Goal: Transaction & Acquisition: Book appointment/travel/reservation

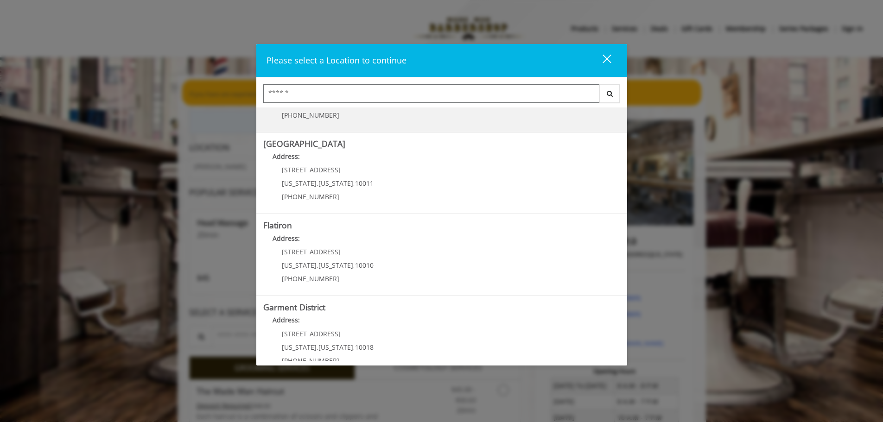
scroll to position [156, 0]
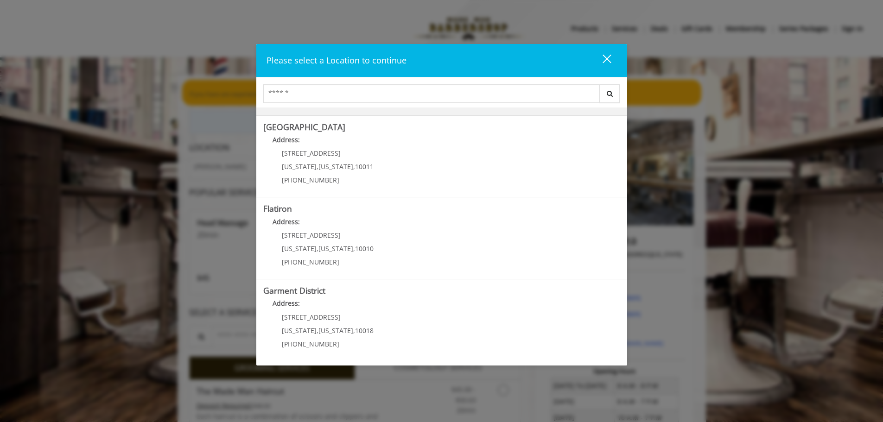
click at [337, 231] on "Address:" at bounding box center [441, 224] width 357 height 15
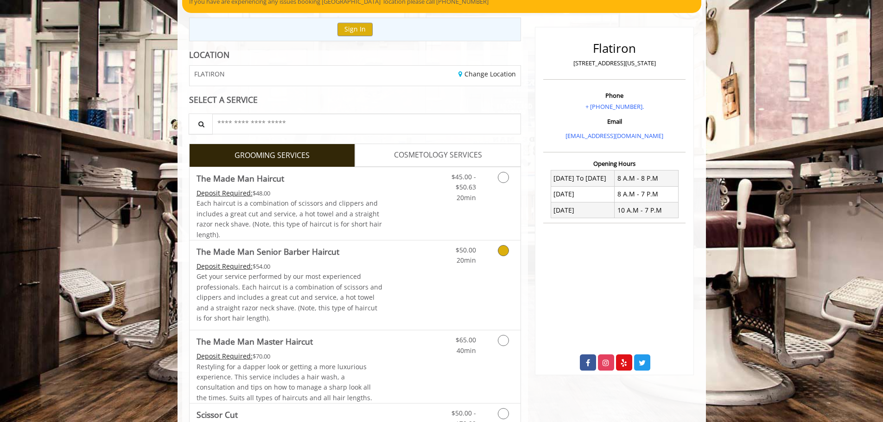
click at [499, 251] on icon "Grooming services" at bounding box center [503, 250] width 11 height 11
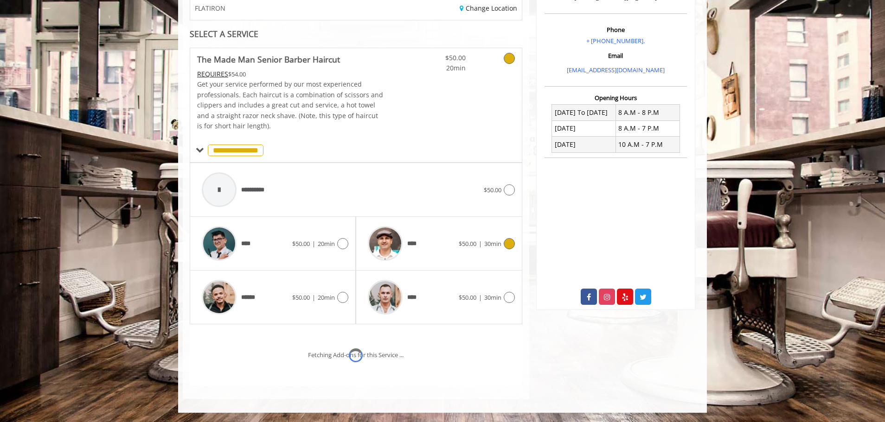
scroll to position [198, 0]
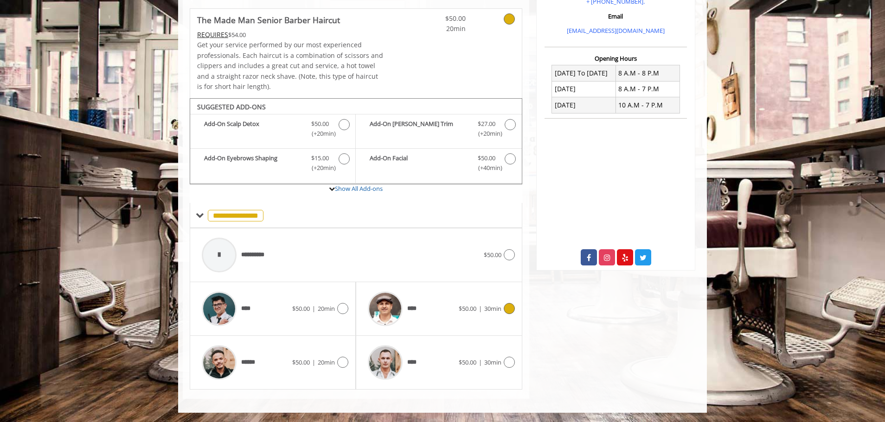
click at [506, 304] on icon at bounding box center [508, 308] width 11 height 11
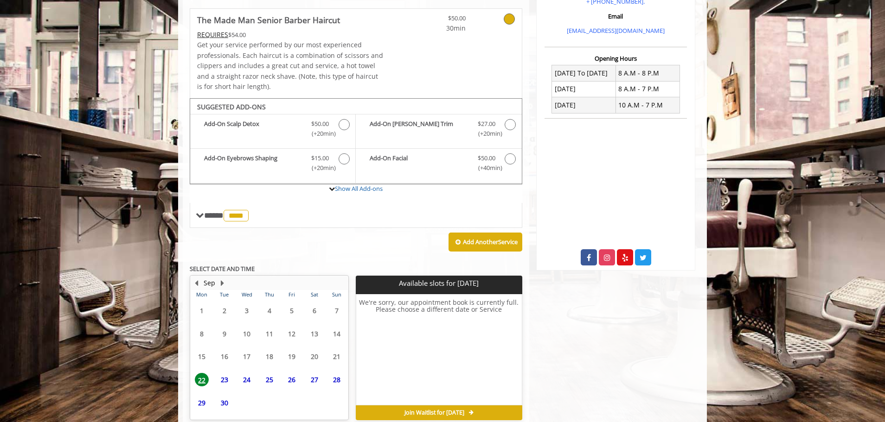
scroll to position [242, 0]
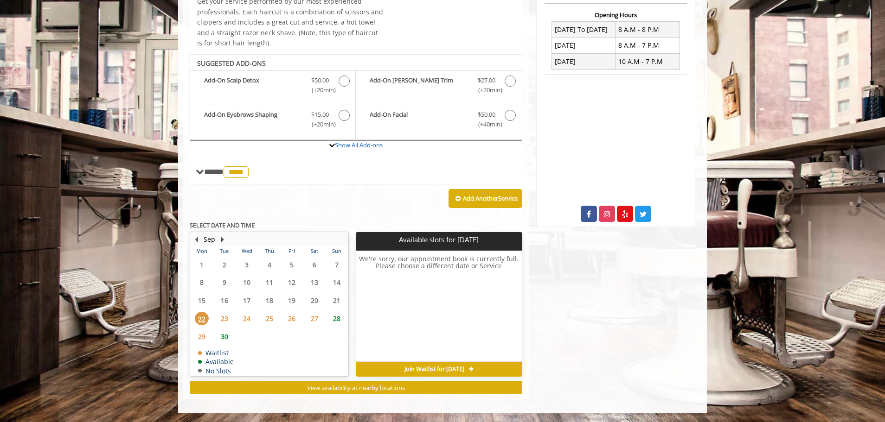
click at [221, 242] on button "Next Month" at bounding box center [221, 240] width 7 height 10
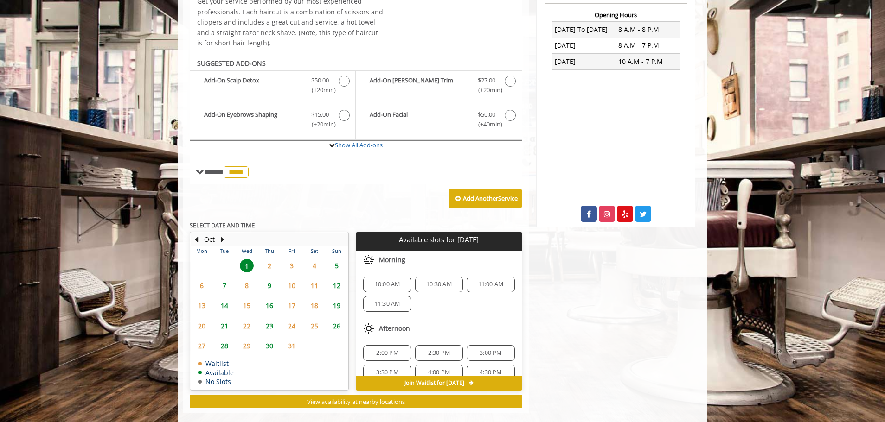
scroll to position [255, 0]
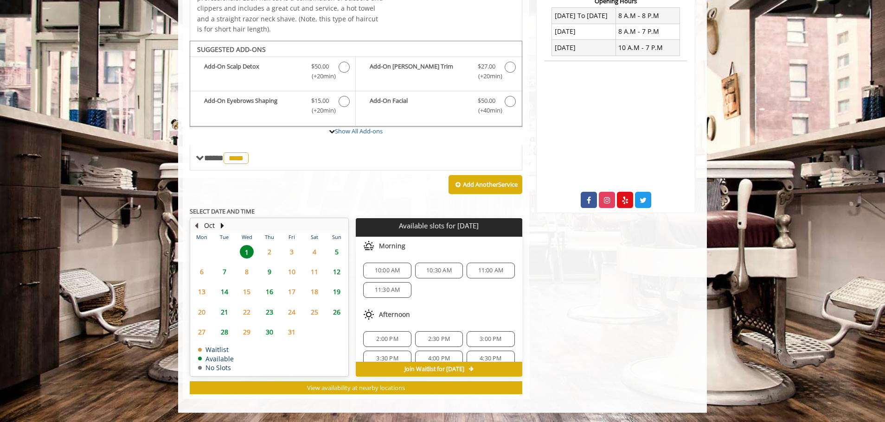
click at [196, 223] on button "Previous Month" at bounding box center [195, 226] width 7 height 10
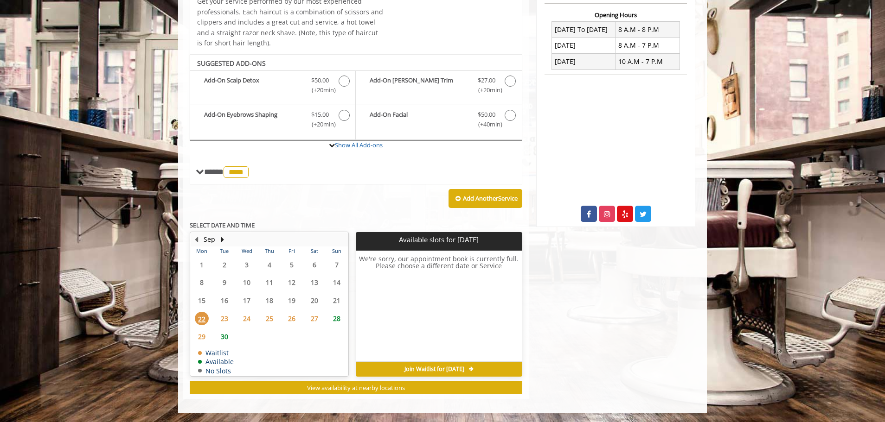
scroll to position [0, 0]
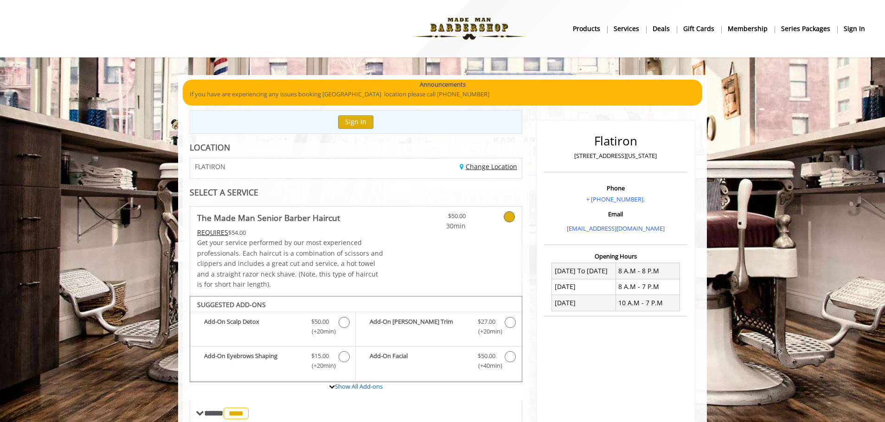
click at [501, 165] on link "Change Location" at bounding box center [487, 166] width 57 height 9
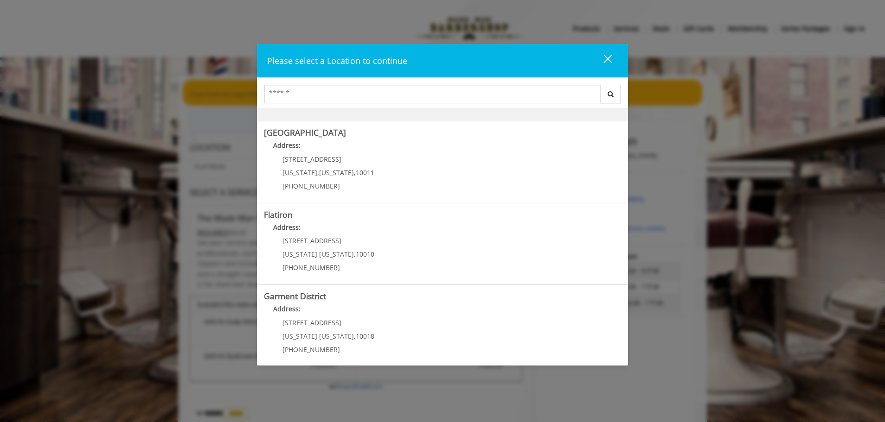
scroll to position [156, 0]
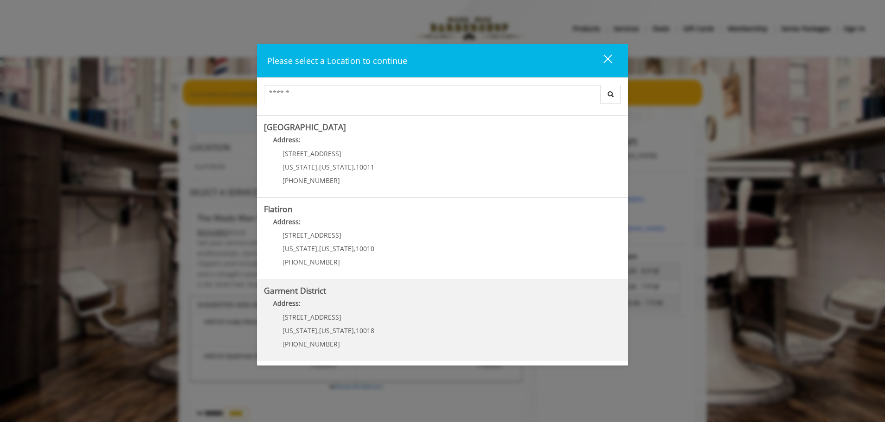
click at [360, 318] on p "[STREET_ADDRESS]" at bounding box center [328, 317] width 92 height 7
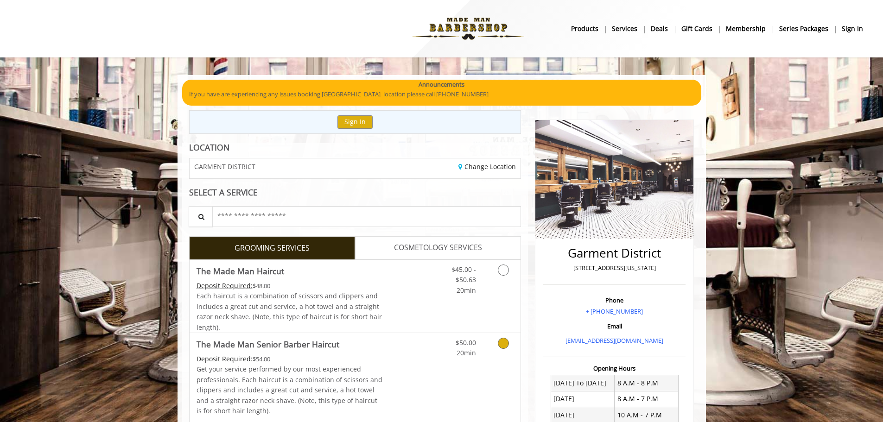
click at [386, 354] on link "Discounted Price" at bounding box center [409, 377] width 55 height 89
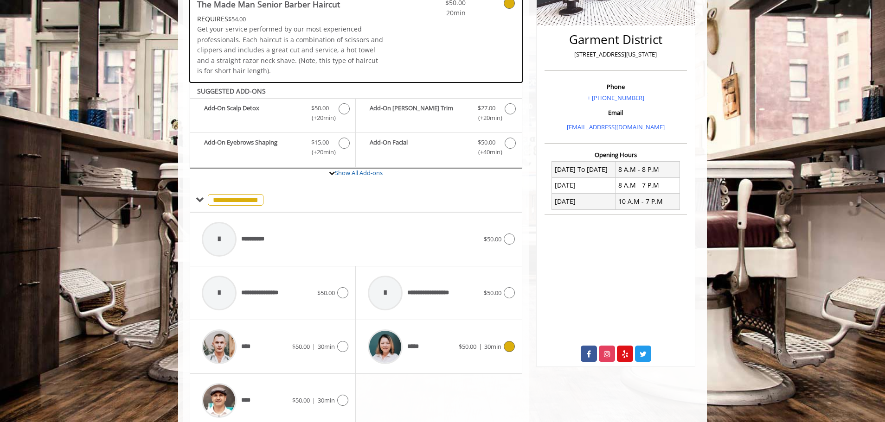
scroll to position [252, 0]
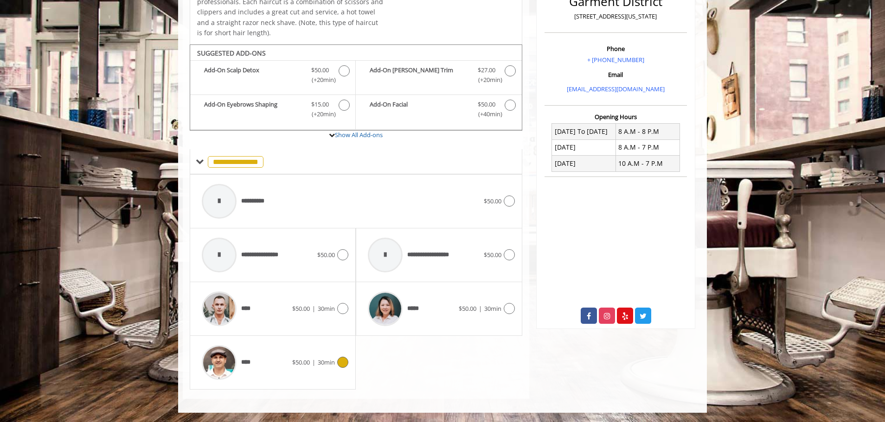
click at [288, 361] on div "****" at bounding box center [244, 363] width 95 height 44
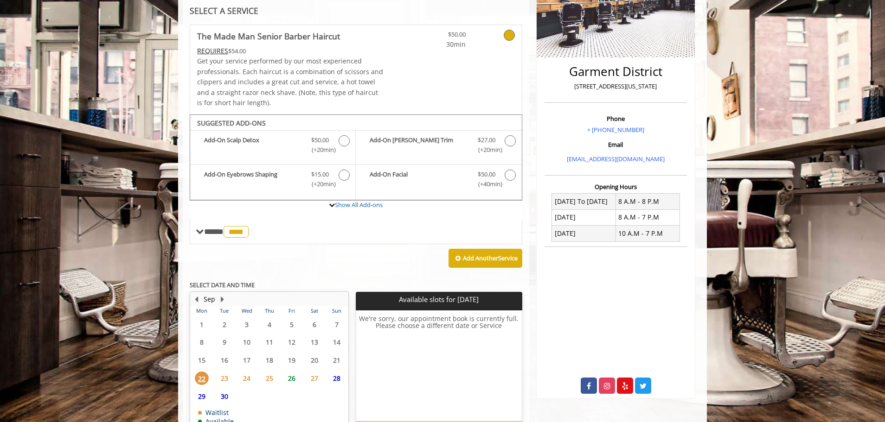
scroll to position [242, 0]
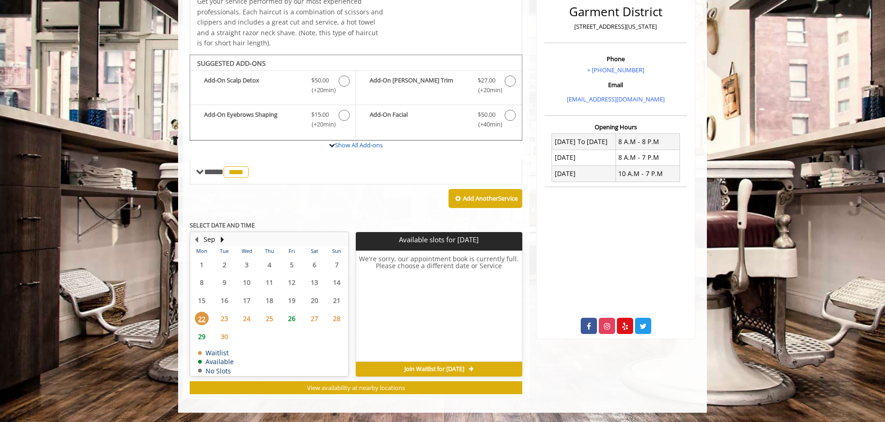
click at [293, 318] on span "26" at bounding box center [292, 318] width 14 height 13
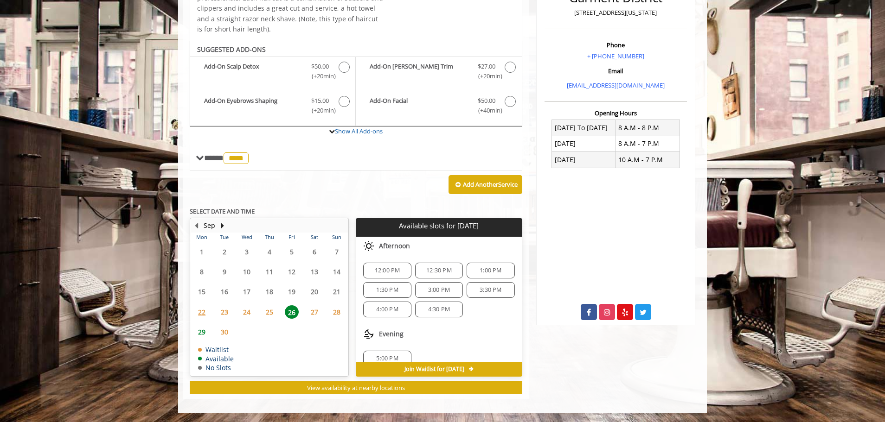
click at [308, 314] on span "27" at bounding box center [314, 312] width 14 height 13
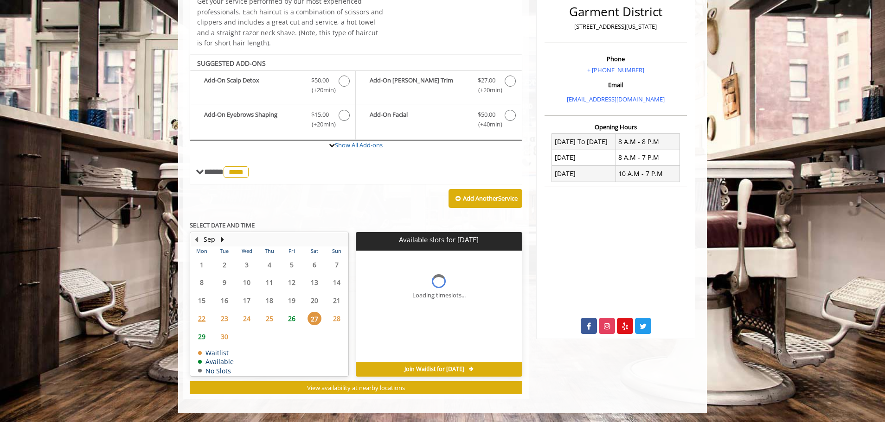
scroll to position [242, 0]
click at [293, 317] on span "26" at bounding box center [292, 318] width 14 height 13
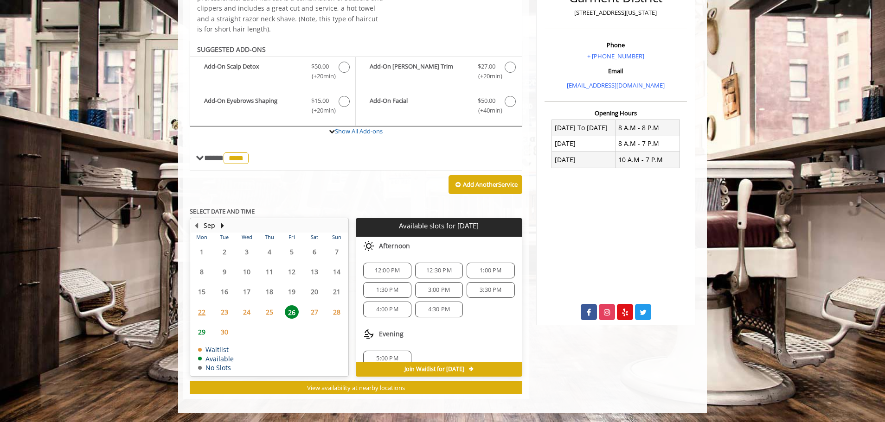
click at [483, 268] on span "1:00 PM" at bounding box center [490, 270] width 22 height 7
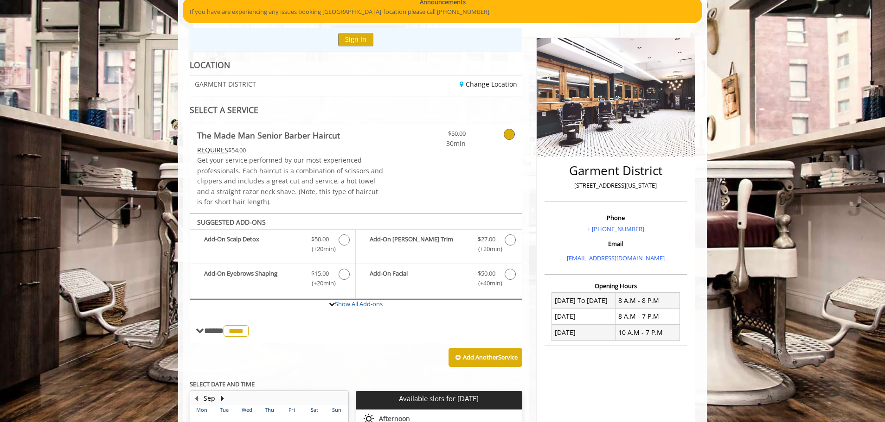
scroll to position [99, 0]
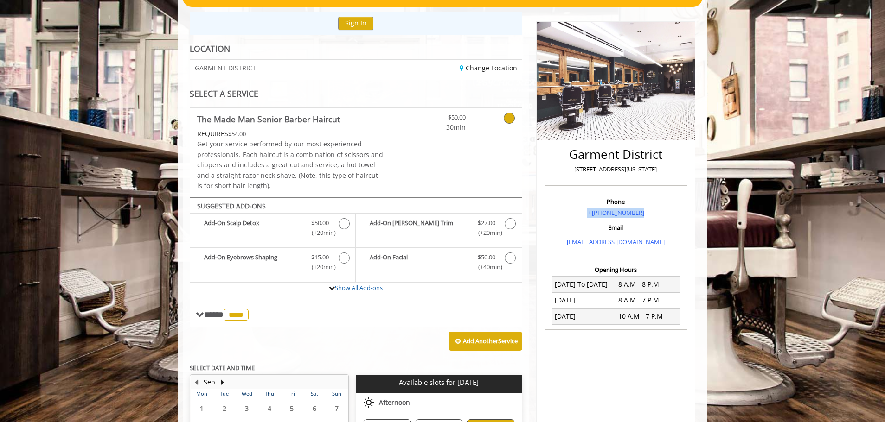
drag, startPoint x: 651, startPoint y: 211, endPoint x: 583, endPoint y: 214, distance: 68.2
click at [584, 214] on p "+ (212) 997-4247" at bounding box center [616, 213] width 138 height 10
copy link "+ (212) 997-4247"
